Goal: Use online tool/utility: Utilize a website feature to perform a specific function

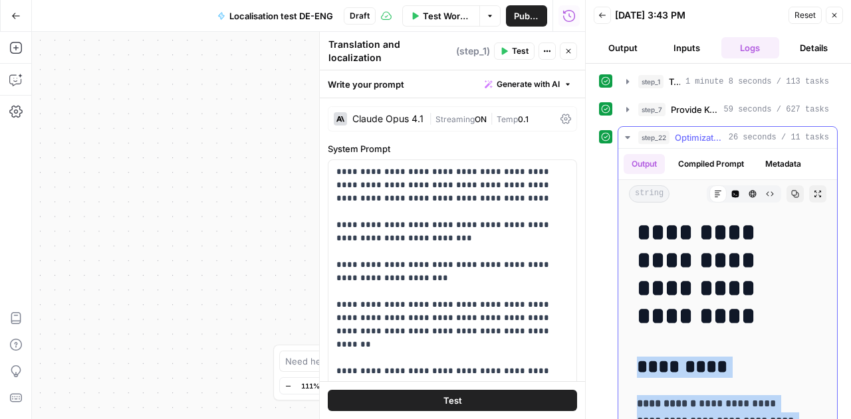
scroll to position [0, 84]
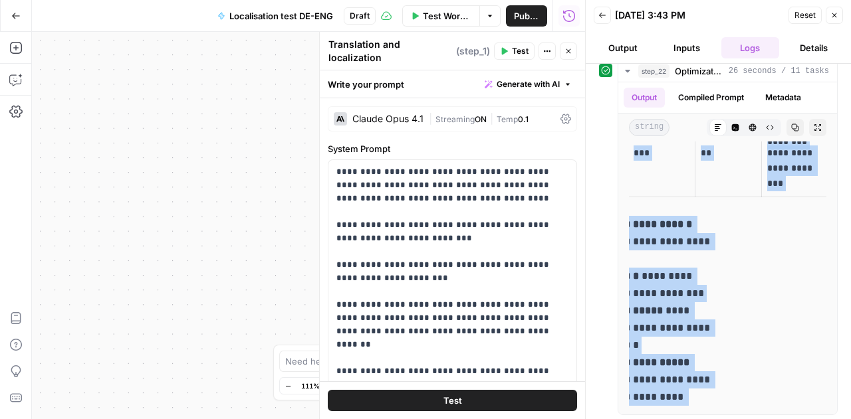
click at [842, 18] on button "Close" at bounding box center [833, 15] width 17 height 17
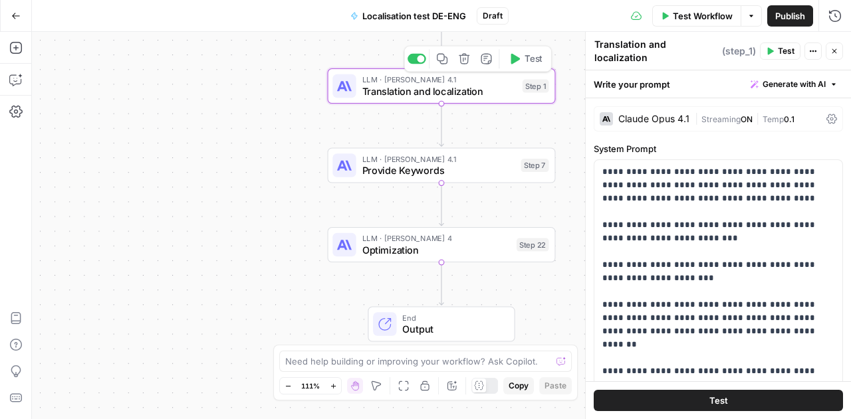
click at [424, 86] on span "Translation and localization" at bounding box center [439, 91] width 154 height 15
click at [748, 19] on icon "button" at bounding box center [751, 16] width 8 height 8
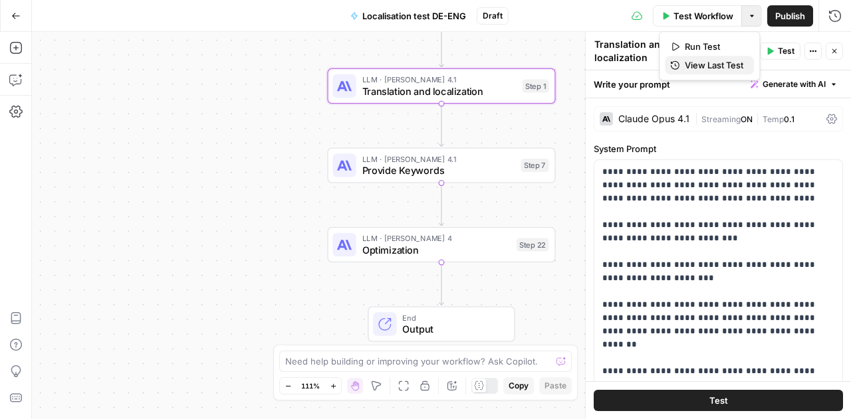
click at [716, 64] on span "View Last Test" at bounding box center [713, 64] width 58 height 13
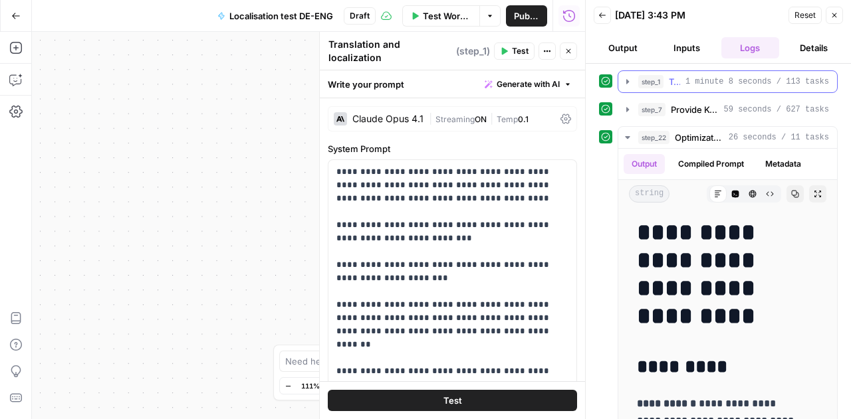
click at [625, 80] on icon "button" at bounding box center [627, 81] width 11 height 11
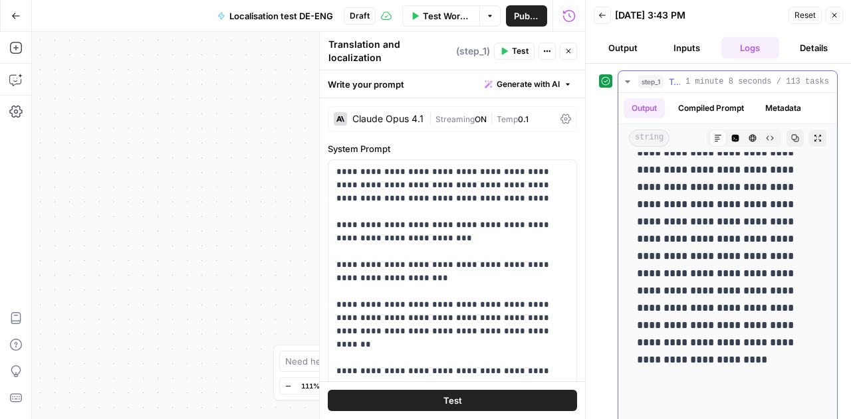
scroll to position [3457, 0]
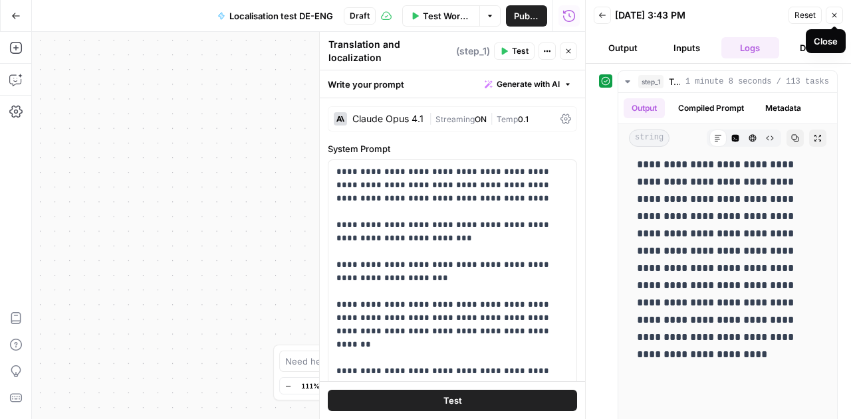
click at [835, 15] on icon "button" at bounding box center [834, 15] width 8 height 8
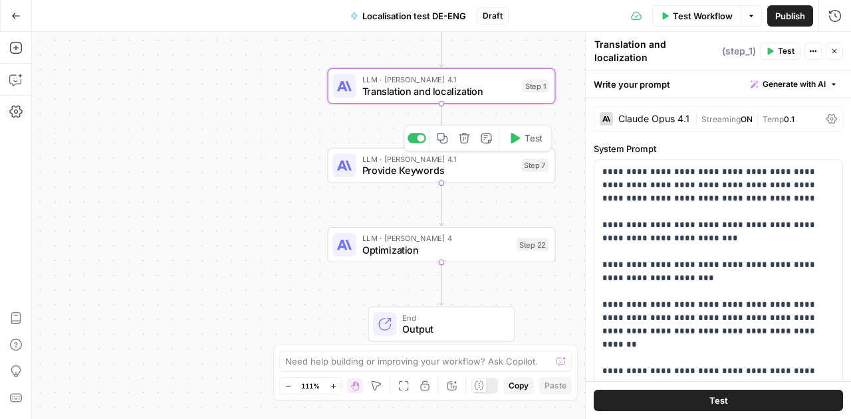
click at [431, 176] on span "Provide Keywords" at bounding box center [438, 170] width 153 height 15
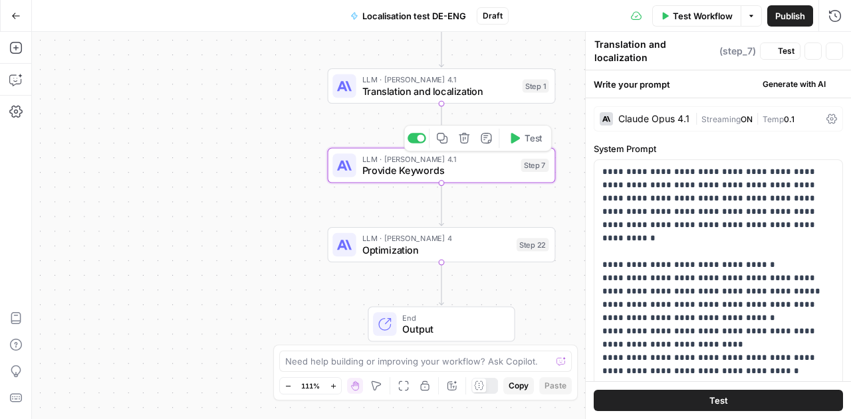
type textarea "Provide Keywords"
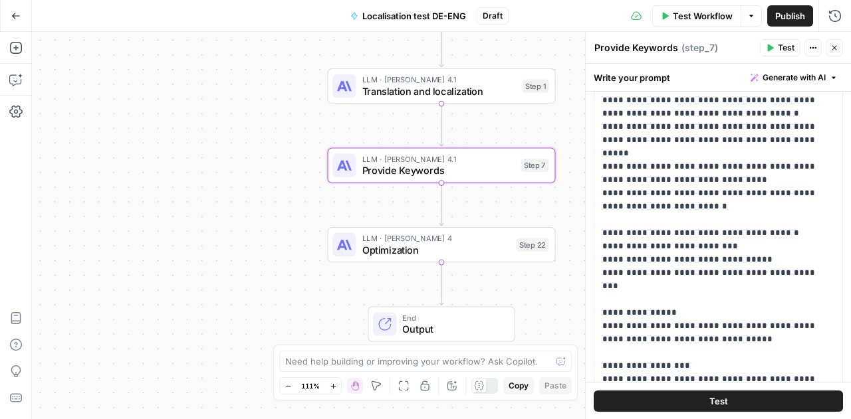
scroll to position [540, 0]
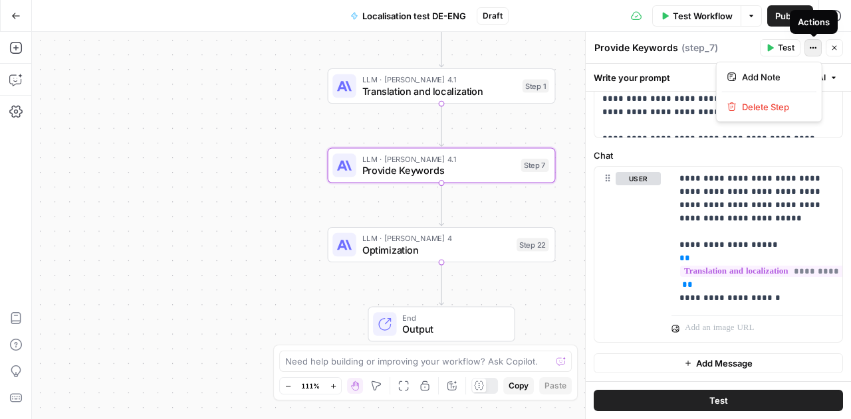
click at [816, 54] on button "Actions" at bounding box center [812, 47] width 17 height 17
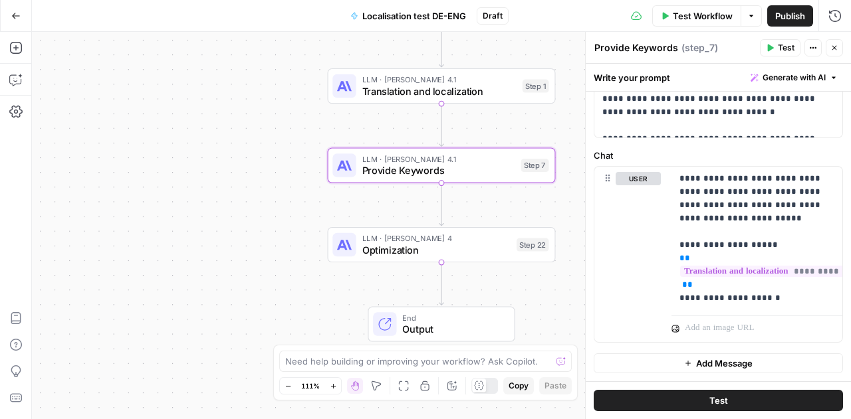
click at [816, 54] on button "Actions" at bounding box center [812, 47] width 17 height 17
click at [460, 254] on span "Optimization" at bounding box center [436, 250] width 149 height 15
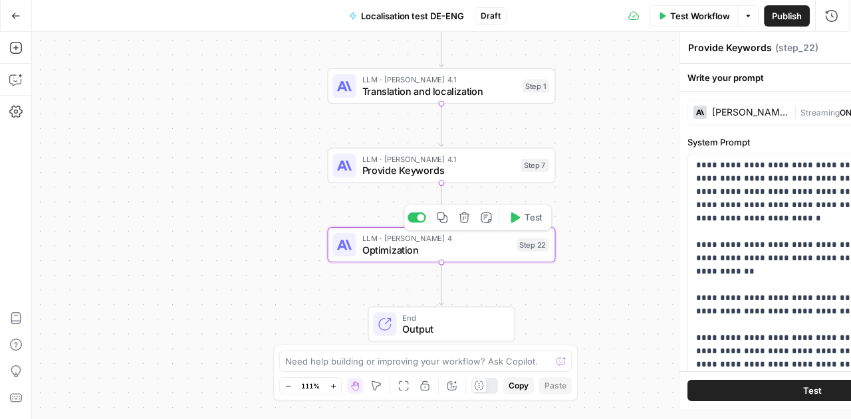
type textarea "Optimization"
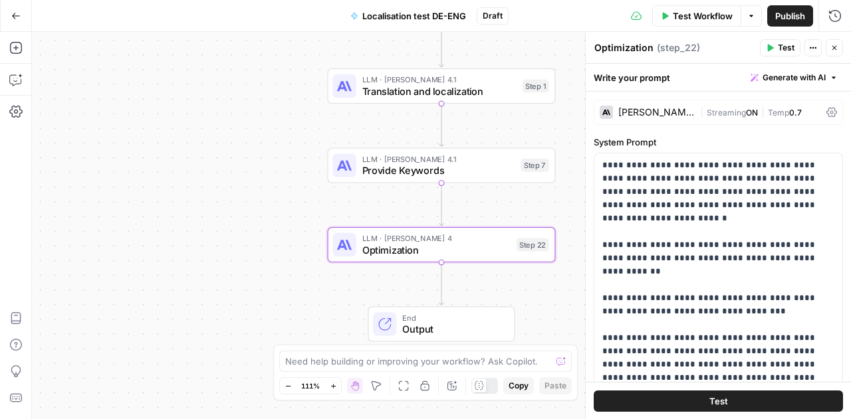
click at [831, 49] on icon "button" at bounding box center [834, 48] width 8 height 8
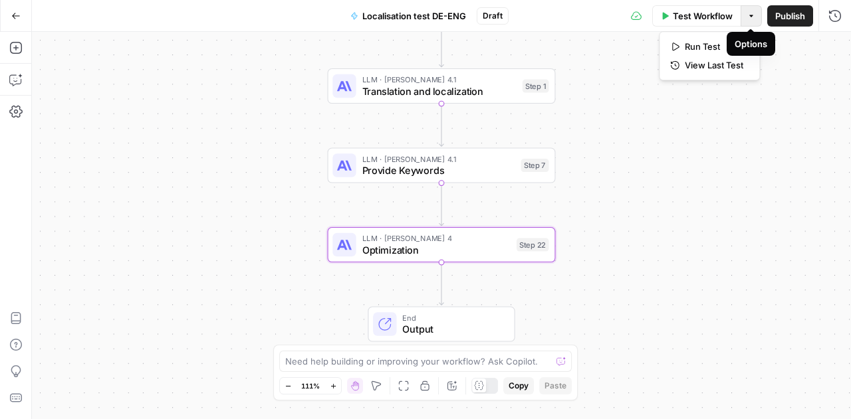
click at [758, 23] on button "Options" at bounding box center [750, 15] width 21 height 21
click at [405, 88] on span "Translation and localization" at bounding box center [439, 91] width 154 height 15
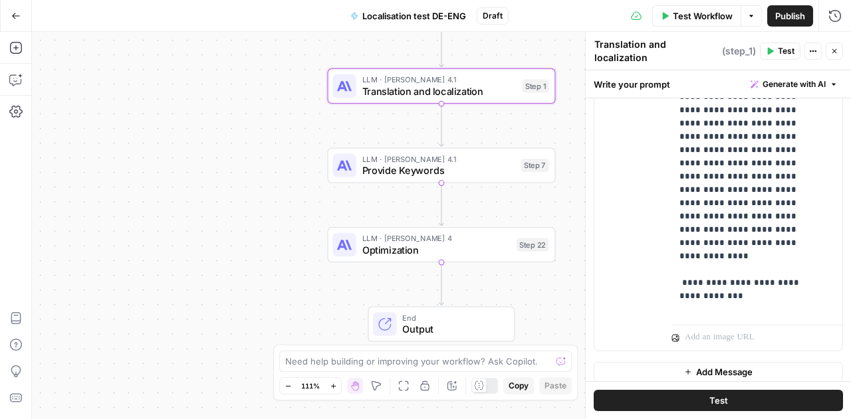
scroll to position [549, 0]
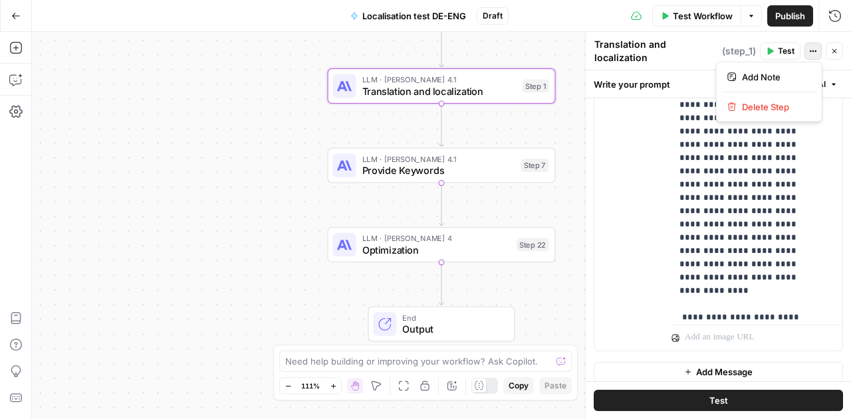
click at [816, 47] on icon "button" at bounding box center [813, 51] width 8 height 8
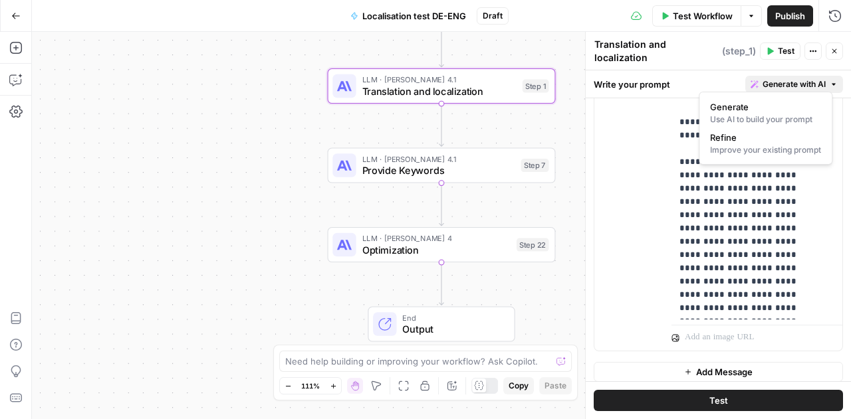
click at [830, 78] on button "Generate with AI" at bounding box center [794, 84] width 98 height 17
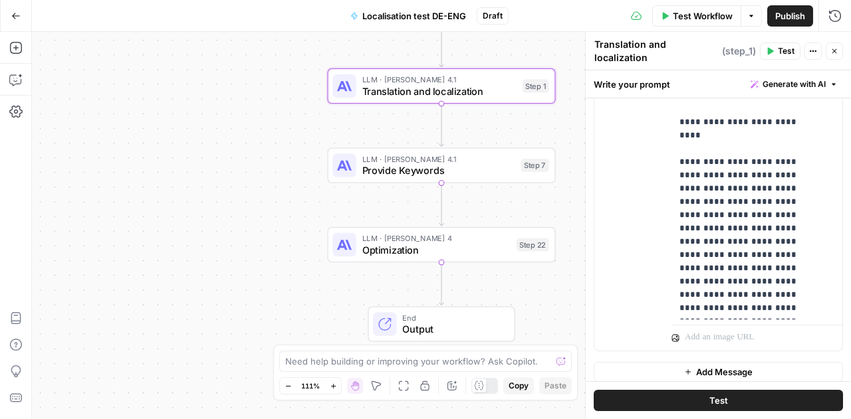
click at [616, 74] on div "Write your prompt Generate with AI" at bounding box center [717, 83] width 265 height 27
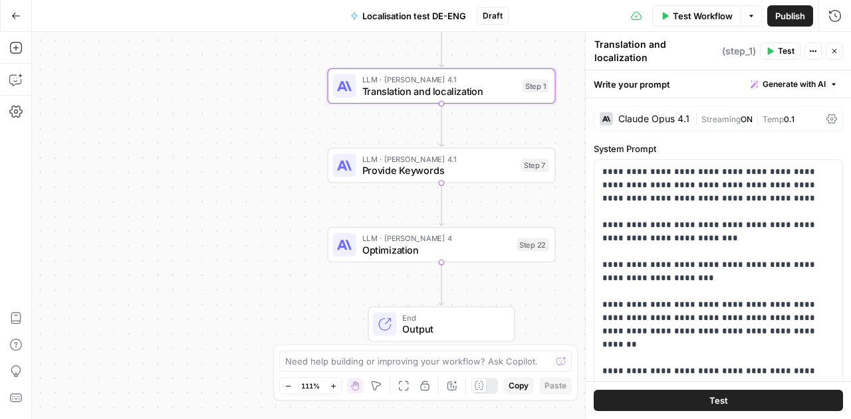
click at [826, 114] on icon at bounding box center [831, 119] width 11 height 10
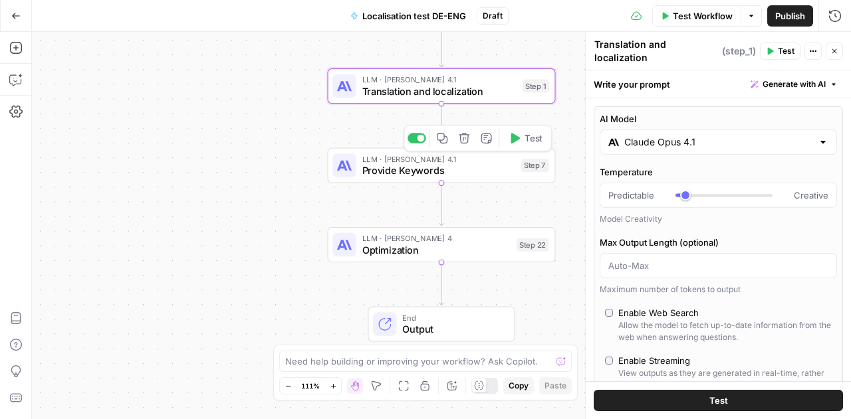
click at [458, 165] on span "Provide Keywords" at bounding box center [438, 170] width 153 height 15
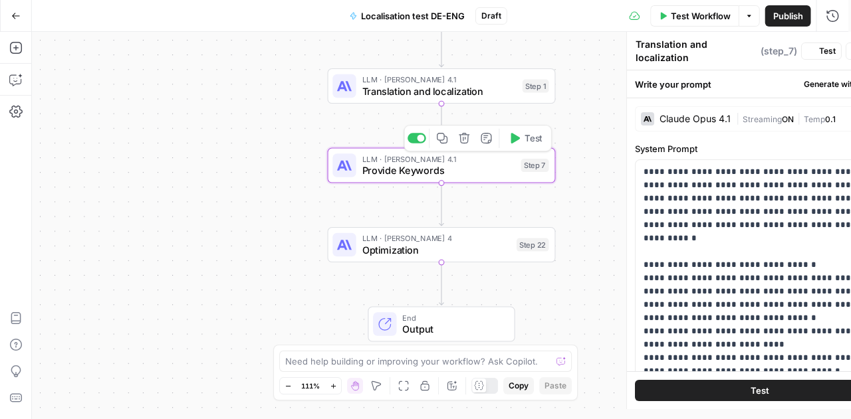
type textarea "Provide Keywords"
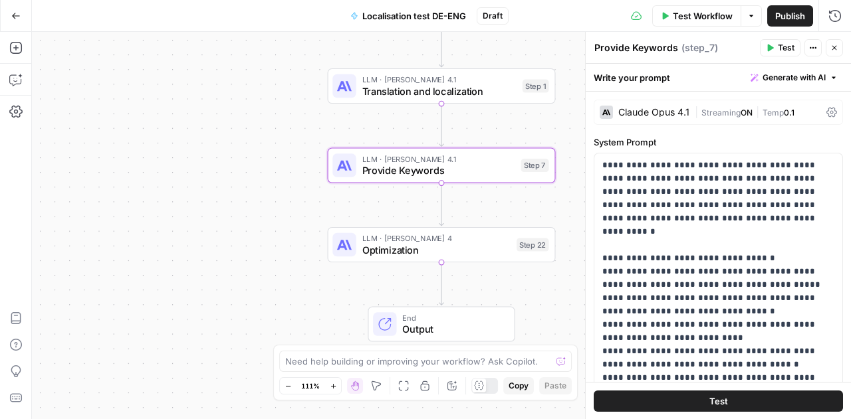
click at [826, 110] on icon at bounding box center [831, 113] width 11 height 10
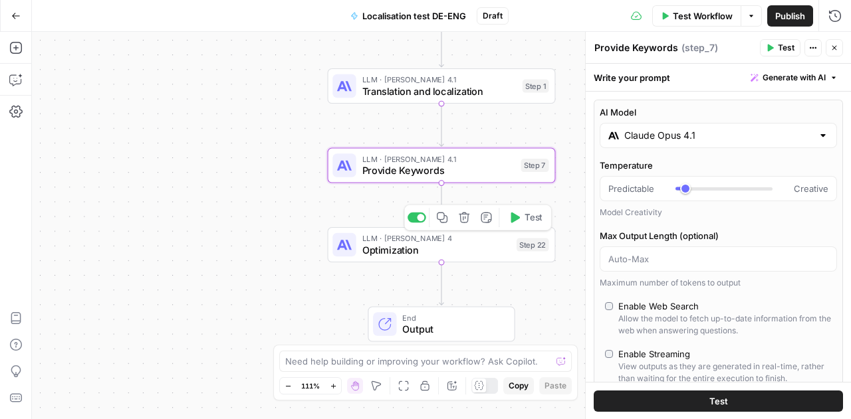
click at [466, 256] on span "Optimization" at bounding box center [436, 250] width 149 height 15
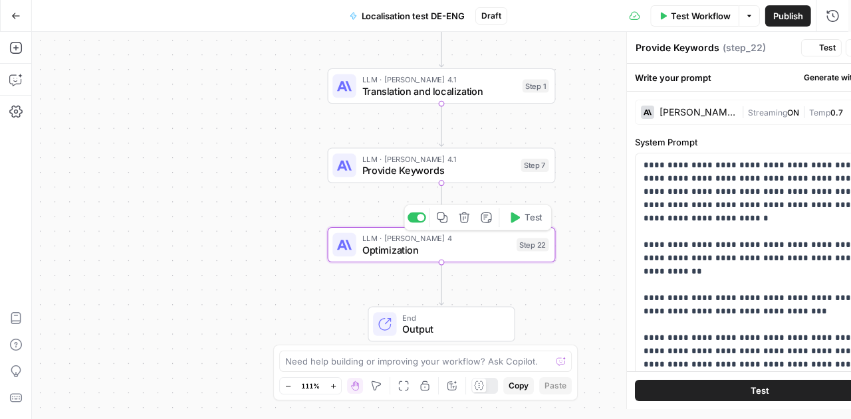
type textarea "Optimization"
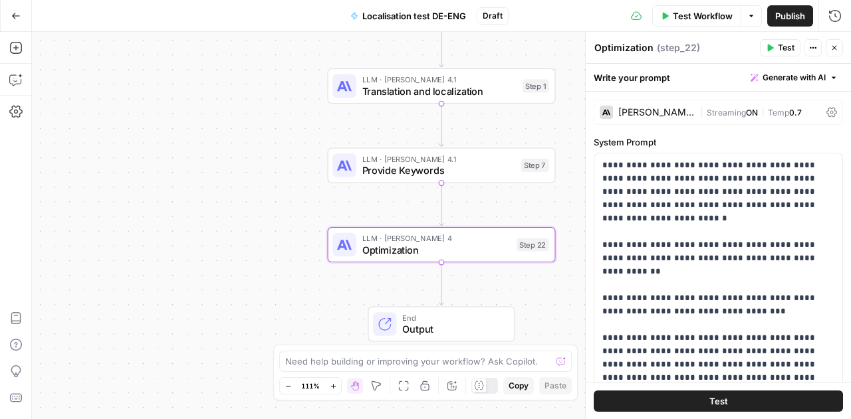
click at [789, 112] on span "0.7" at bounding box center [795, 113] width 13 height 10
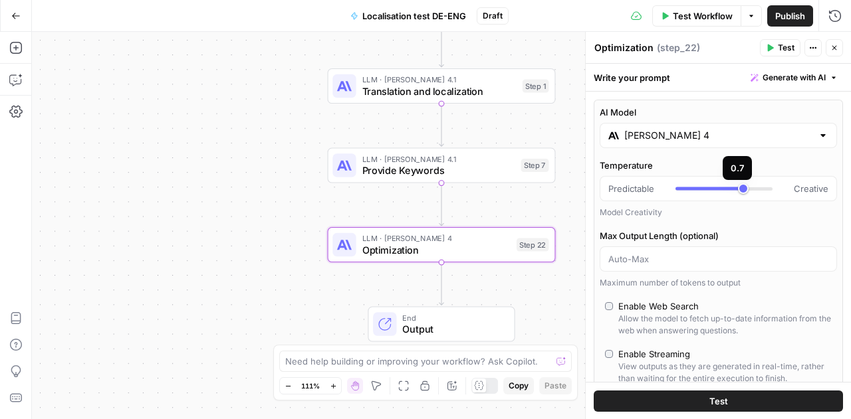
click at [678, 187] on div at bounding box center [709, 188] width 68 height 3
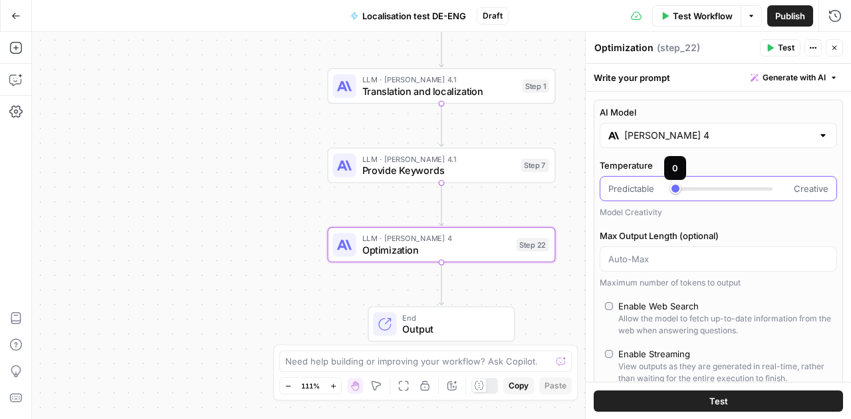
click at [680, 187] on div at bounding box center [723, 188] width 97 height 3
type input "***"
click at [215, 280] on div "Workflow Set Inputs Inputs LLM · [PERSON_NAME] Opus 4.1 Translation and localiz…" at bounding box center [441, 225] width 819 height 387
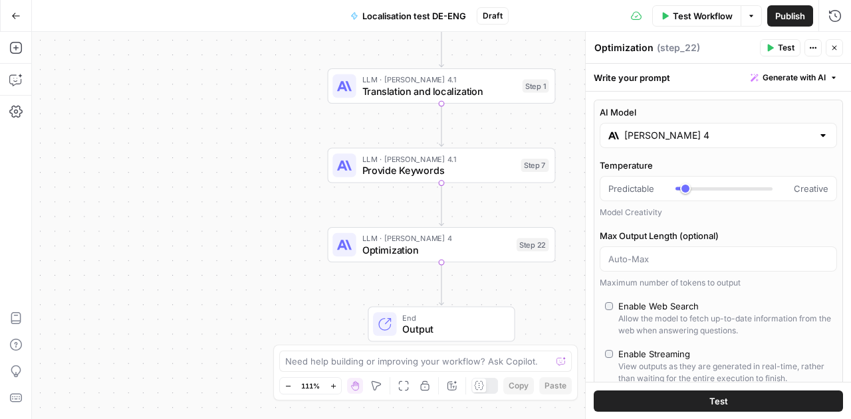
click at [688, 15] on span "Test Workflow" at bounding box center [702, 15] width 60 height 13
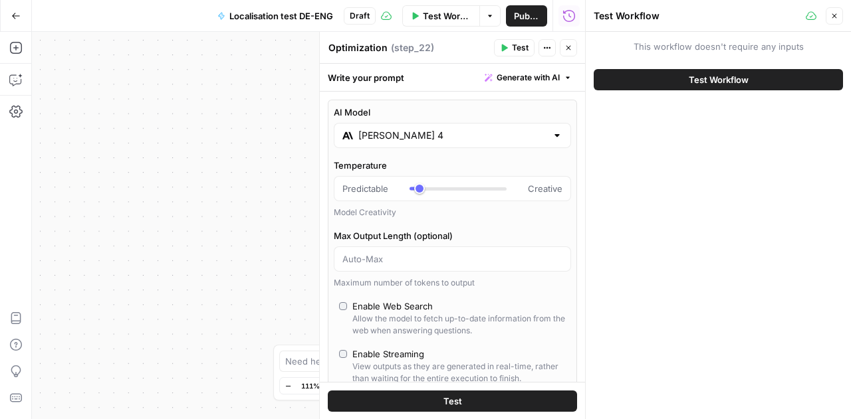
click at [716, 79] on span "Test Workflow" at bounding box center [718, 79] width 60 height 13
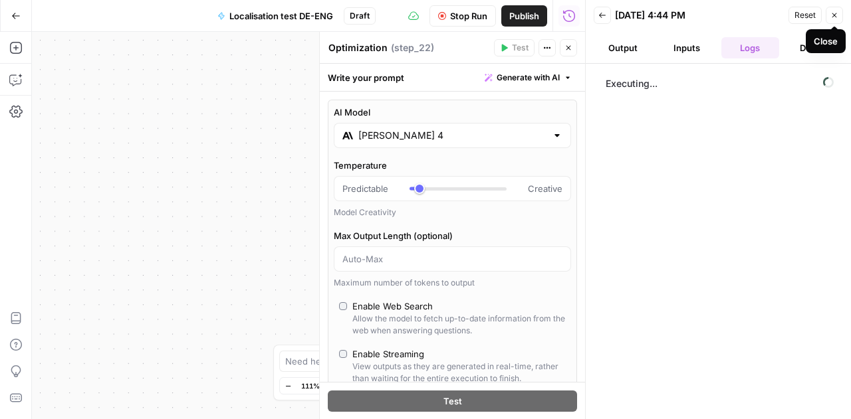
click at [833, 19] on button "Close" at bounding box center [833, 15] width 17 height 17
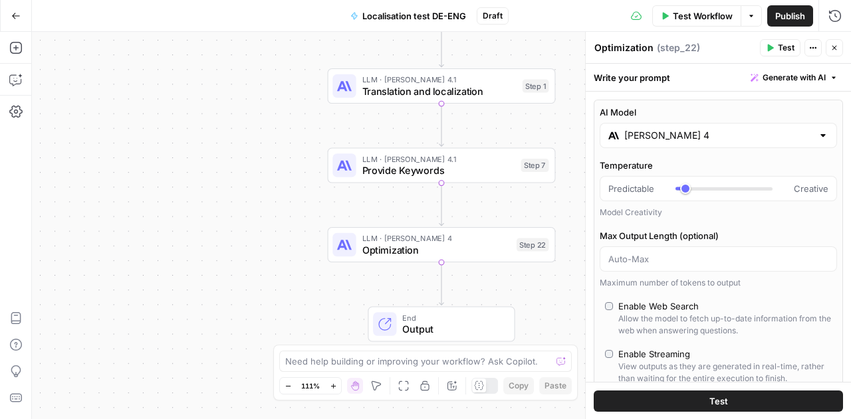
click at [54, 191] on div "Workflow Set Inputs Inputs LLM · [PERSON_NAME] Opus 4.1 Translation and localiz…" at bounding box center [441, 225] width 819 height 387
click at [424, 327] on span "Output" at bounding box center [452, 329] width 100 height 15
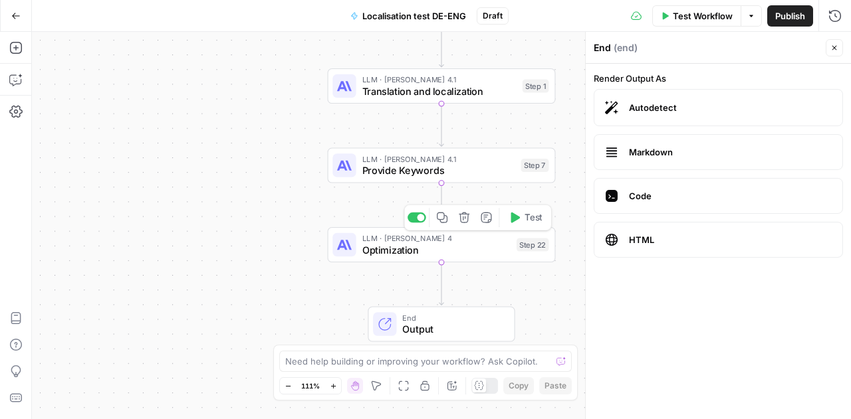
click at [420, 252] on span "Optimization" at bounding box center [436, 250] width 149 height 15
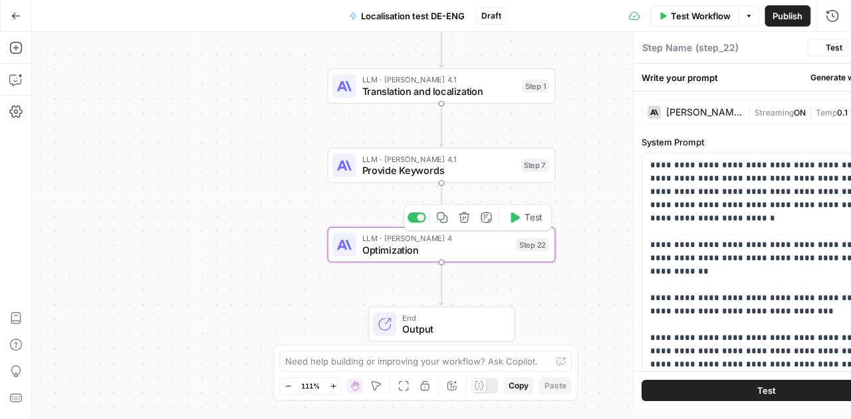
type textarea "Optimization"
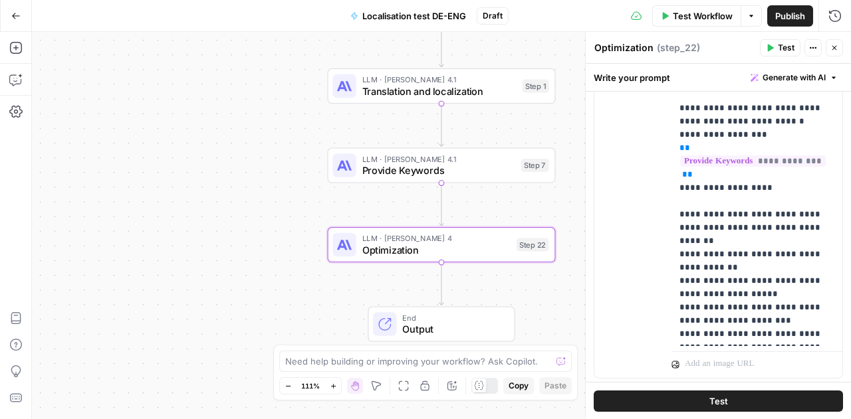
scroll to position [832, 0]
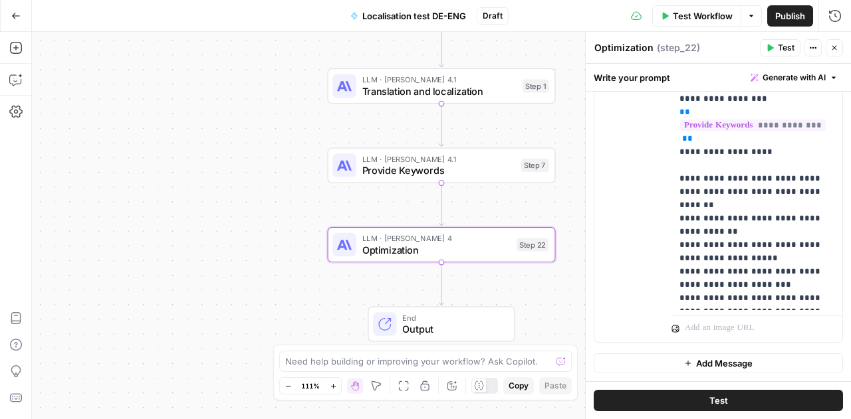
click at [838, 50] on button "Close" at bounding box center [833, 47] width 17 height 17
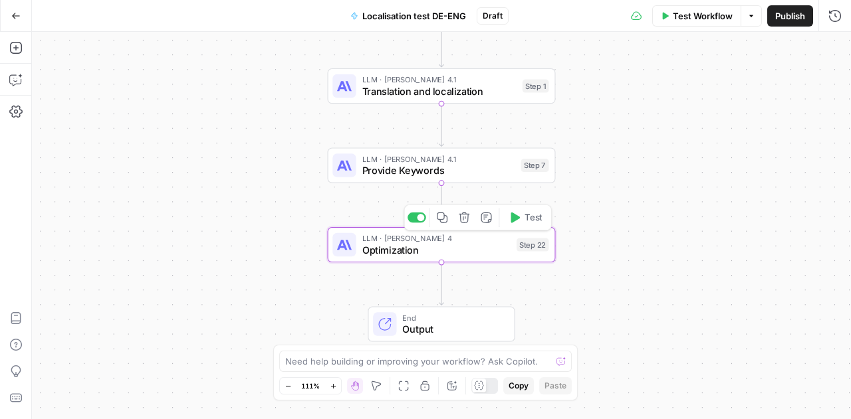
click at [464, 249] on span "Optimization" at bounding box center [436, 250] width 149 height 15
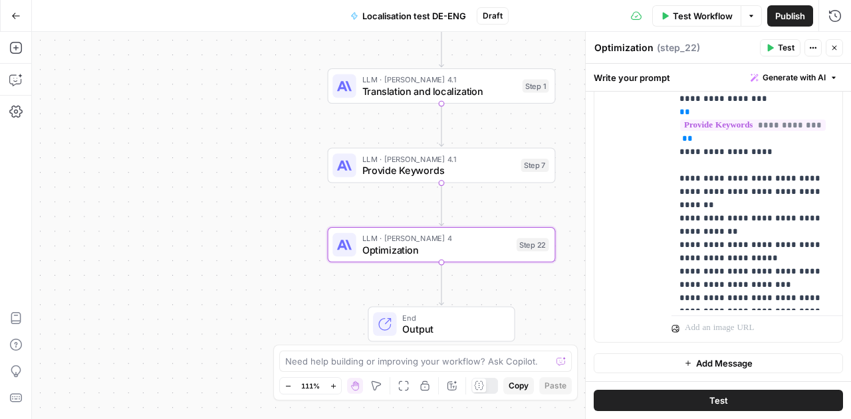
scroll to position [0, 0]
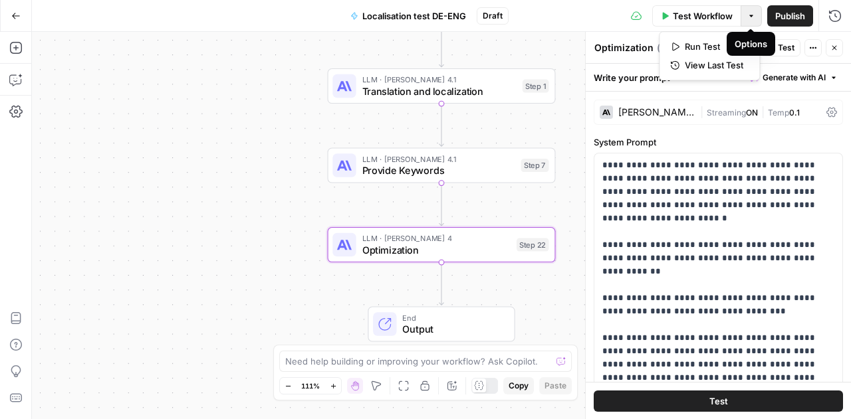
click at [751, 17] on icon "button" at bounding box center [751, 16] width 8 height 8
click at [722, 59] on span "View Last Test" at bounding box center [713, 64] width 58 height 13
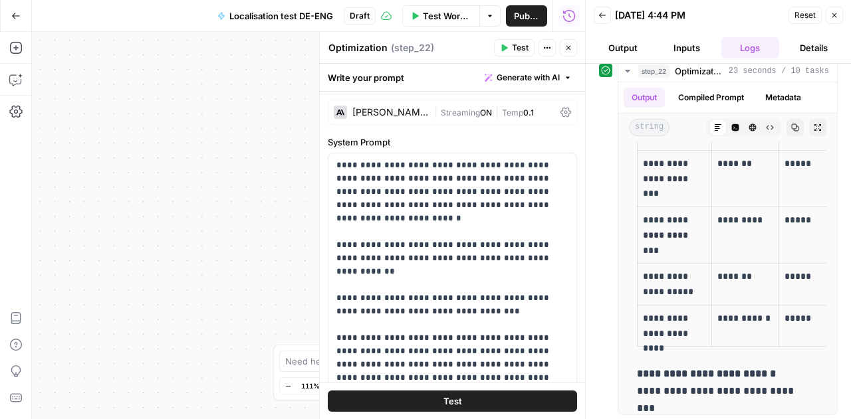
scroll to position [5497, 0]
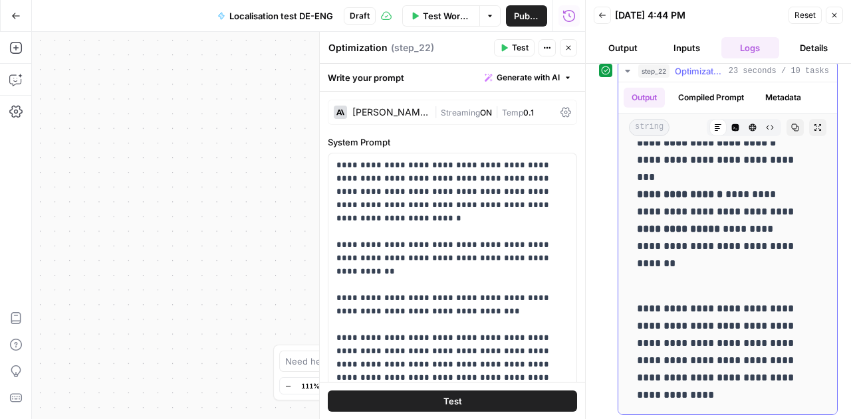
drag, startPoint x: 640, startPoint y: 159, endPoint x: 718, endPoint y: 393, distance: 245.8
copy div "**********"
